Goal: Information Seeking & Learning: Find contact information

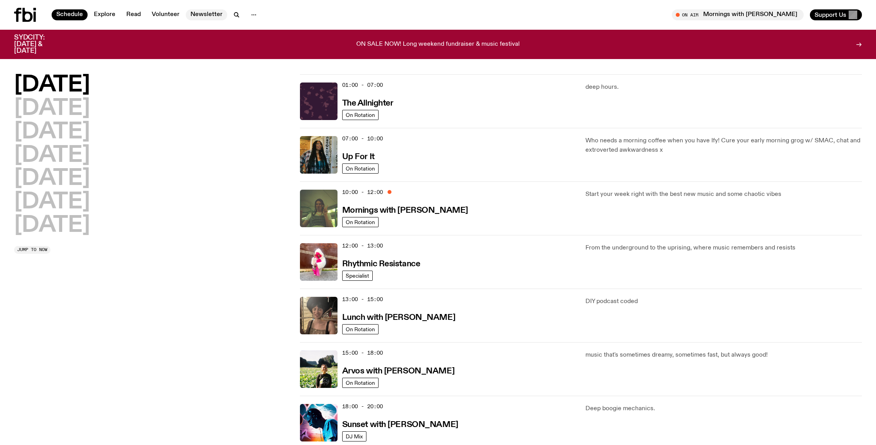
click at [194, 14] on link "Newsletter" at bounding box center [206, 14] width 41 height 11
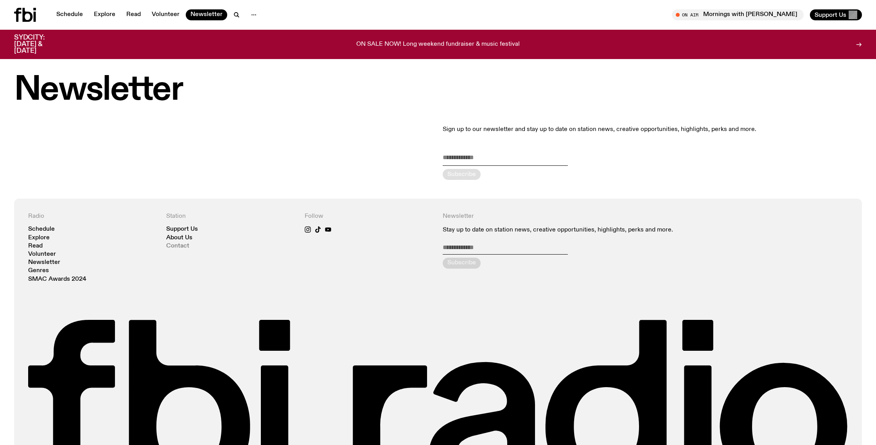
click at [180, 247] on link "Contact" at bounding box center [177, 246] width 23 height 6
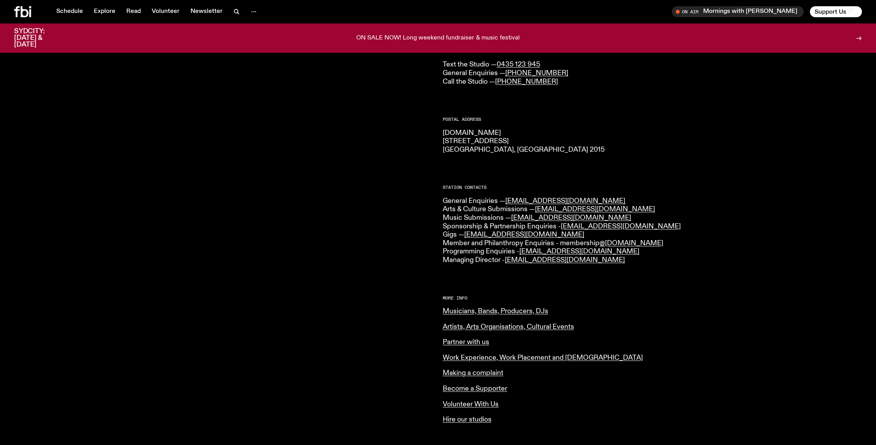
scroll to position [76, 0]
drag, startPoint x: 622, startPoint y: 210, endPoint x: 538, endPoint y: 205, distance: 84.2
click at [538, 205] on p "General Enquiries — [EMAIL_ADDRESS][DOMAIN_NAME] Arts & Culture Submissions — […" at bounding box center [651, 230] width 419 height 68
copy link "[EMAIL_ADDRESS][DOMAIN_NAME]"
